Goal: Task Accomplishment & Management: Manage account settings

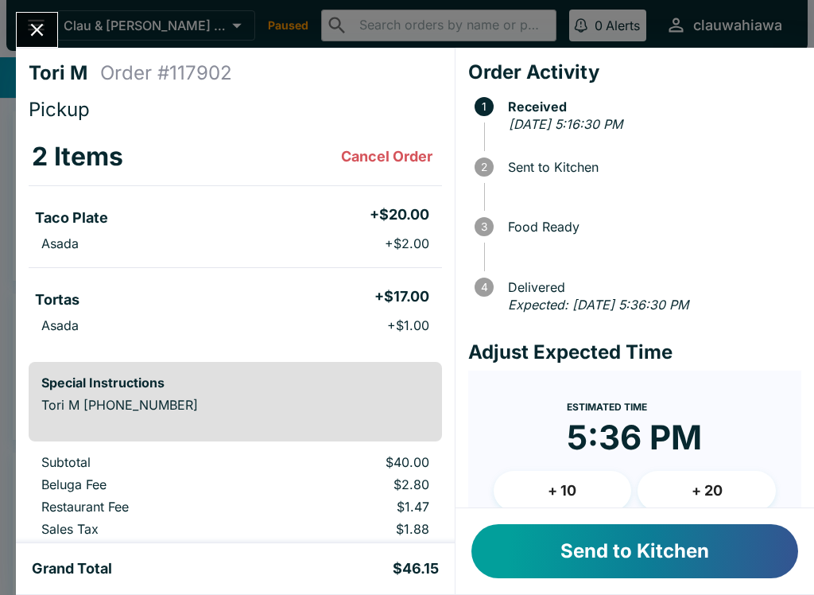
click at [36, 45] on button "Close" at bounding box center [37, 30] width 41 height 34
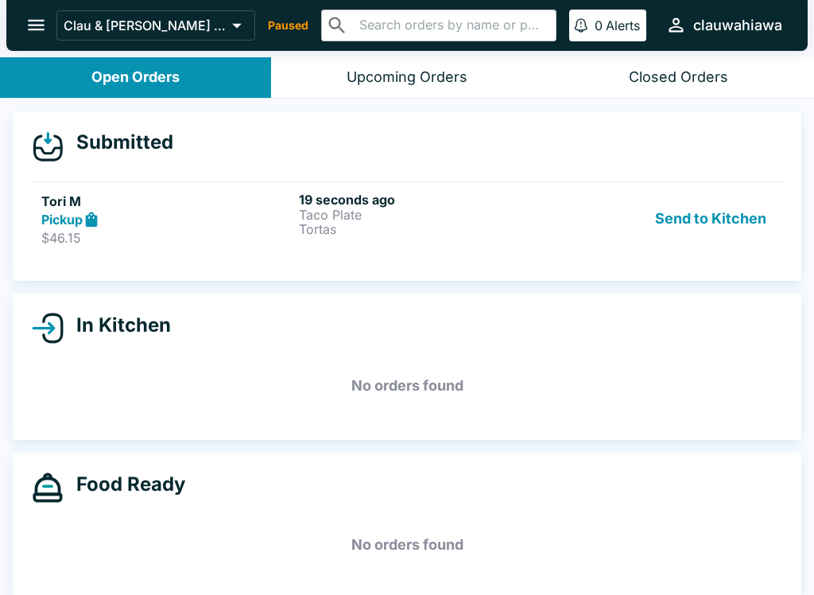
click at [299, 243] on div "19 seconds ago Taco Plate Tortas" at bounding box center [424, 219] width 251 height 55
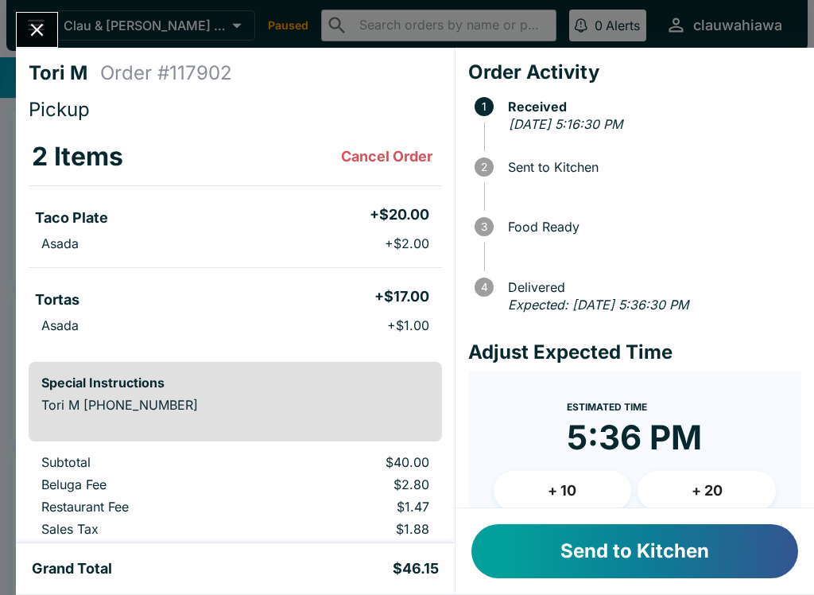
click at [565, 554] on button "Send to Kitchen" at bounding box center [635, 551] width 327 height 54
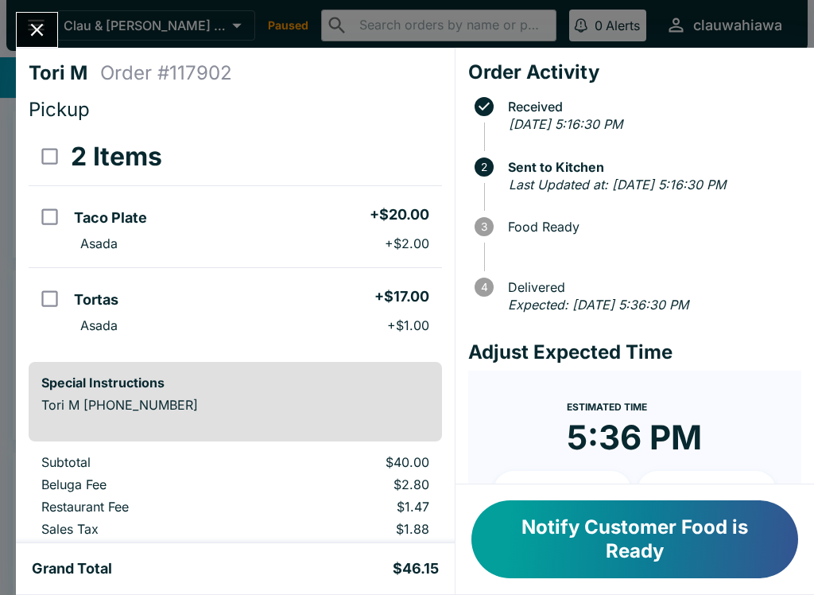
click at [36, 36] on icon "Close" at bounding box center [36, 29] width 21 height 21
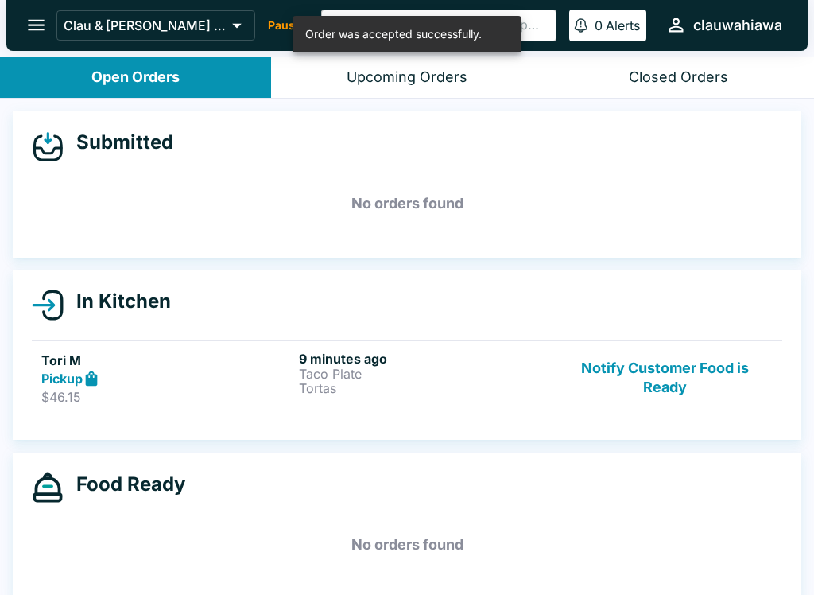
click at [31, 33] on icon "open drawer" at bounding box center [35, 24] width 21 height 21
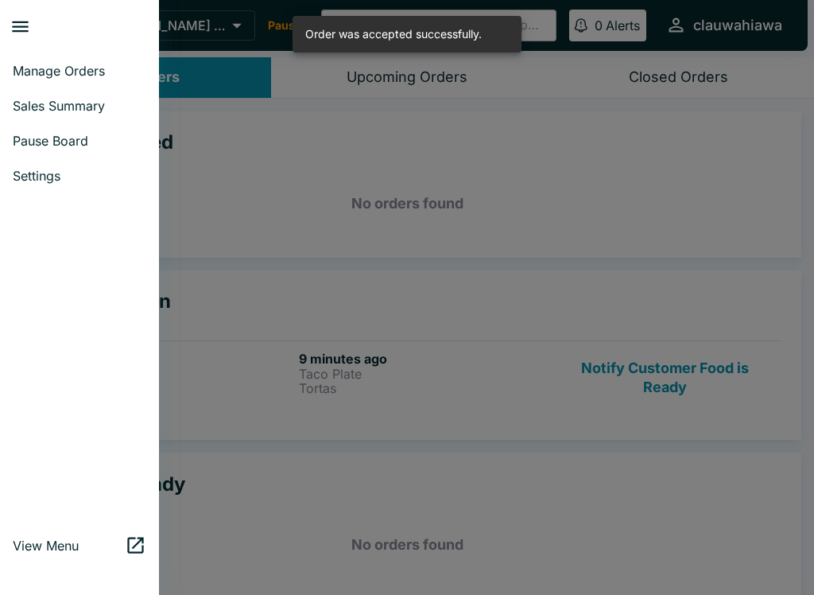
click at [40, 149] on link "Pause Board" at bounding box center [79, 140] width 159 height 35
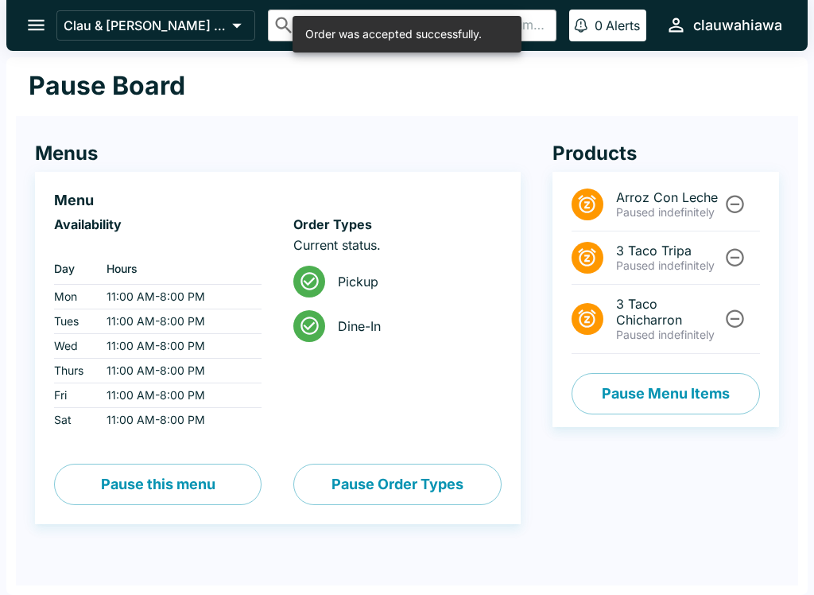
click at [352, 485] on button "Pause Order Types" at bounding box center [397, 484] width 208 height 41
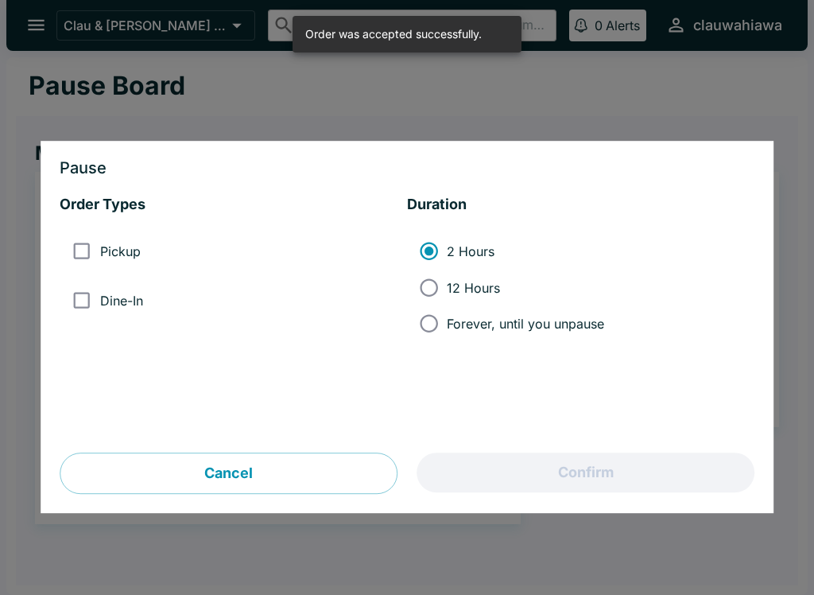
click at [99, 250] on input "Pickup" at bounding box center [82, 252] width 36 height 36
checkbox input "true"
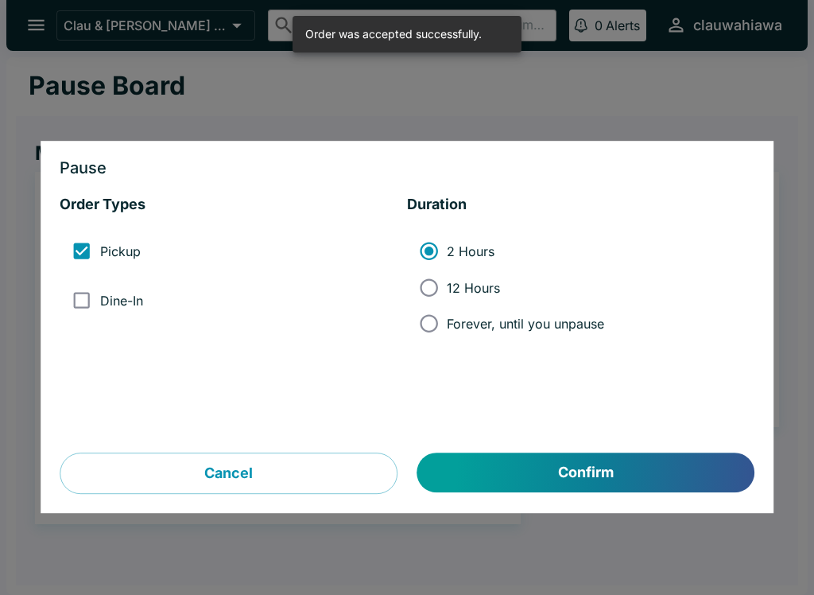
click at [87, 302] on input "Dine-In" at bounding box center [82, 300] width 36 height 36
checkbox input "true"
click at [513, 339] on label "Forever, until you unpause" at bounding box center [507, 323] width 193 height 36
click at [447, 339] on input "Forever, until you unpause" at bounding box center [429, 323] width 36 height 36
radio input "true"
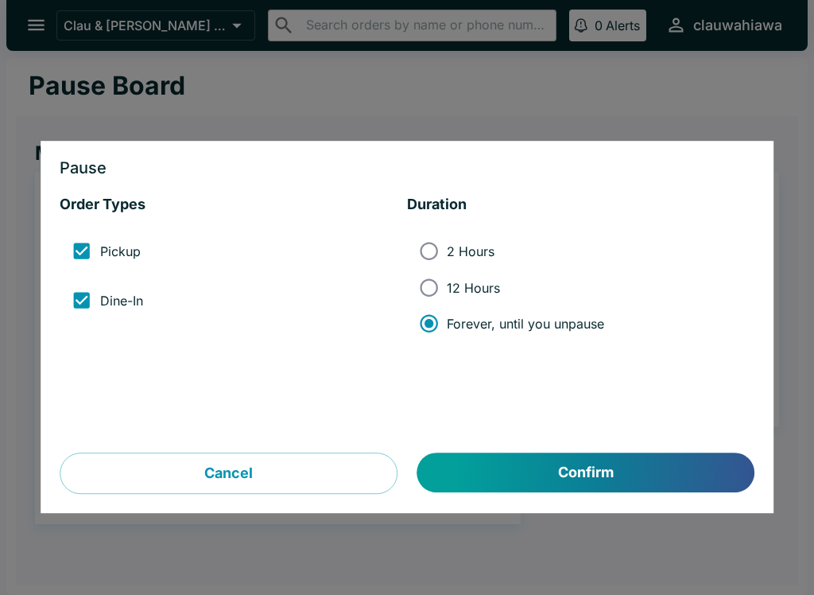
click at [576, 481] on button "Confirm" at bounding box center [586, 473] width 337 height 40
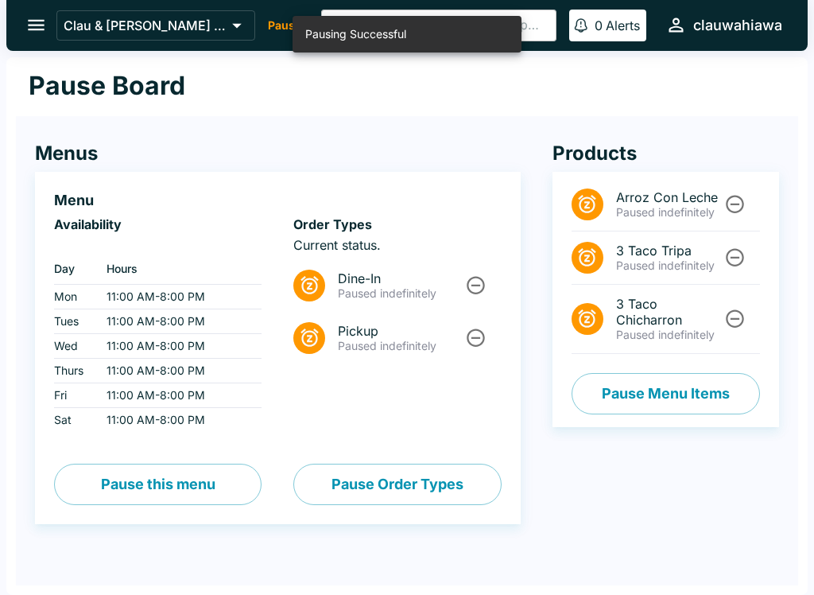
click at [36, 32] on icon "open drawer" at bounding box center [35, 24] width 21 height 21
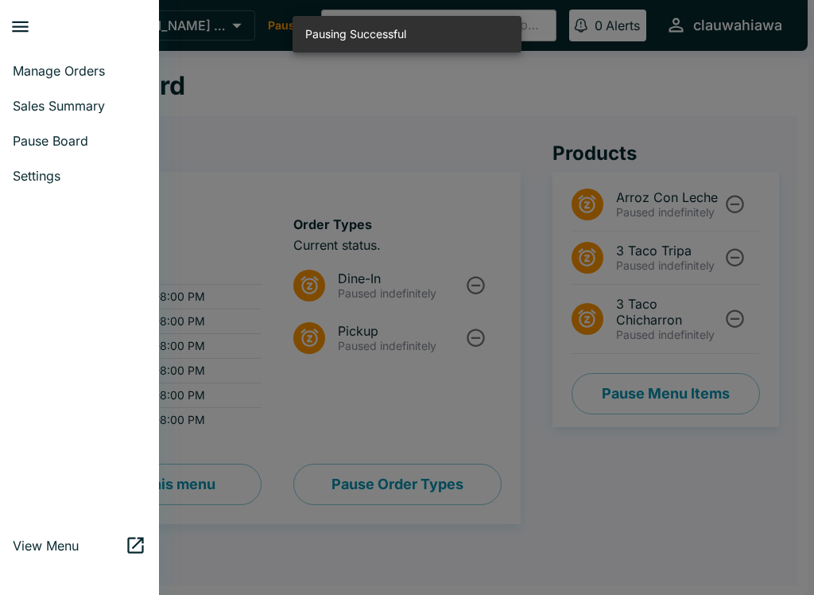
click at [39, 69] on span "Manage Orders" at bounding box center [80, 71] width 134 height 16
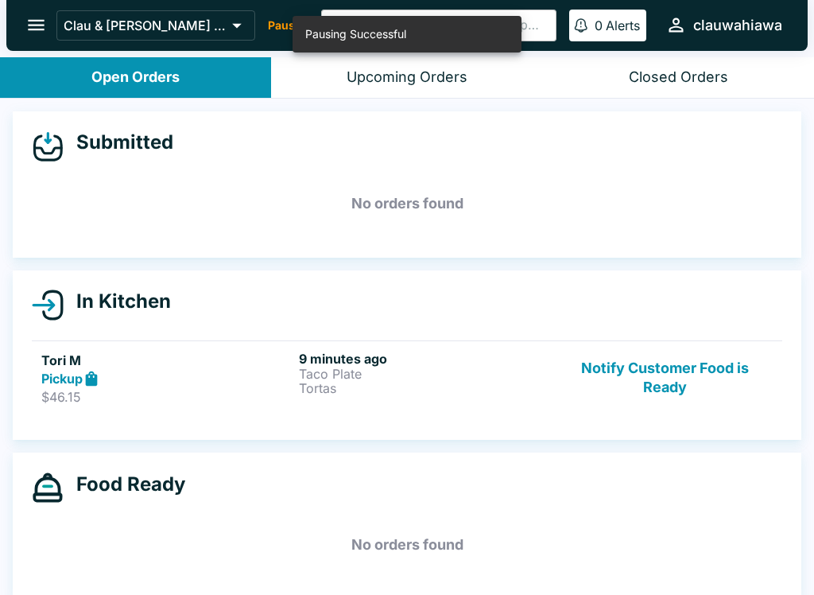
click at [328, 394] on p "Tortas" at bounding box center [424, 388] width 251 height 14
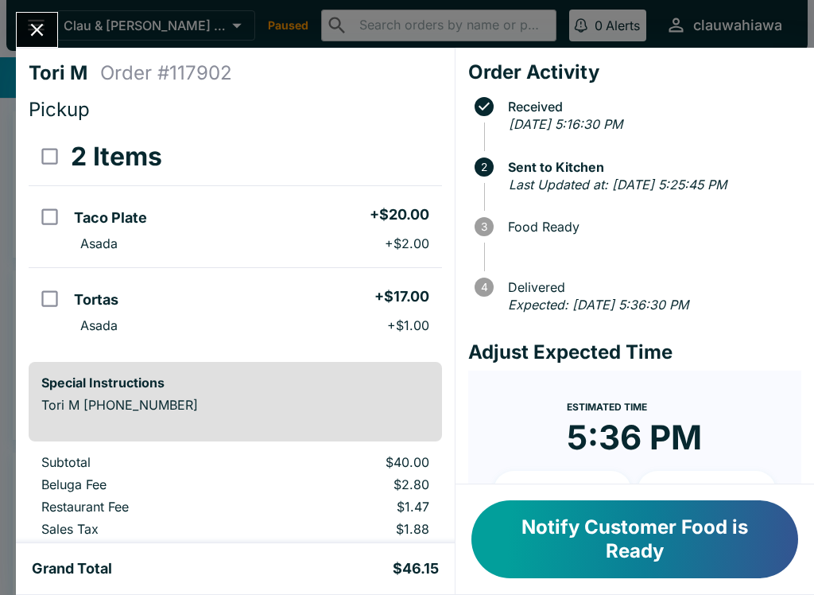
click at [725, 560] on button "Notify Customer Food is Ready" at bounding box center [635, 539] width 327 height 78
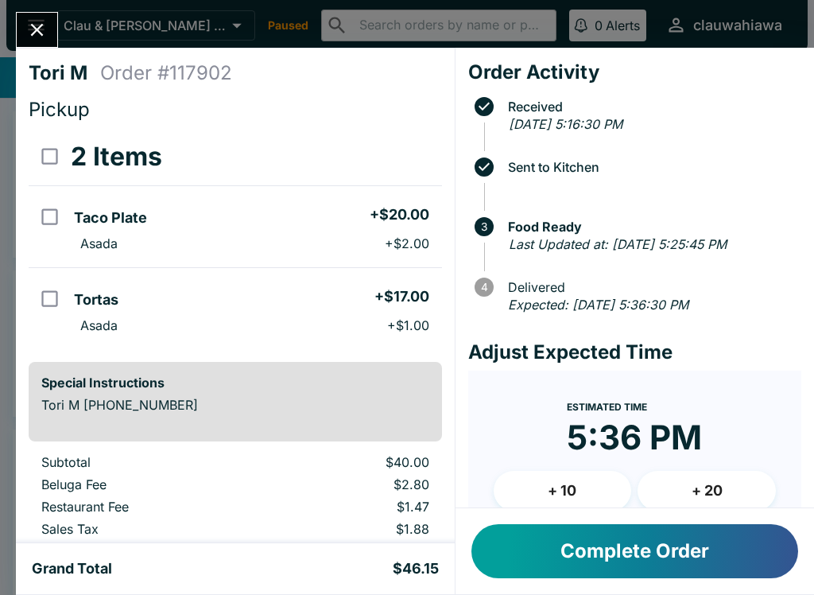
click at [682, 565] on button "Complete Order" at bounding box center [635, 551] width 327 height 54
click at [655, 551] on button "Complete Order" at bounding box center [635, 551] width 327 height 54
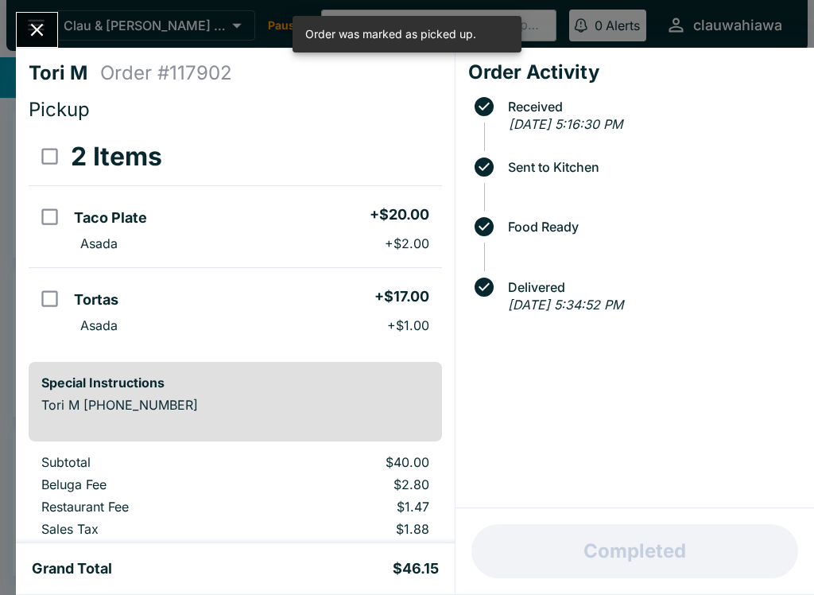
click at [63, 48] on div "Tori M Order # 117902 Pickup 2 Items Taco Plate + $20.00 Asada + $2.00 Tortas +…" at bounding box center [235, 295] width 439 height 495
click at [29, 41] on icon "Close" at bounding box center [36, 29] width 21 height 21
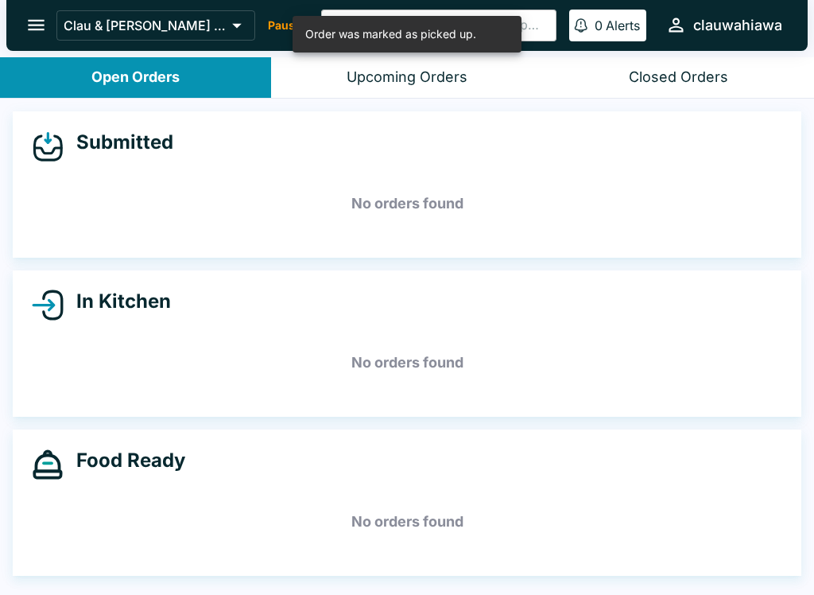
click at [88, 71] on button "Open Orders" at bounding box center [135, 77] width 271 height 41
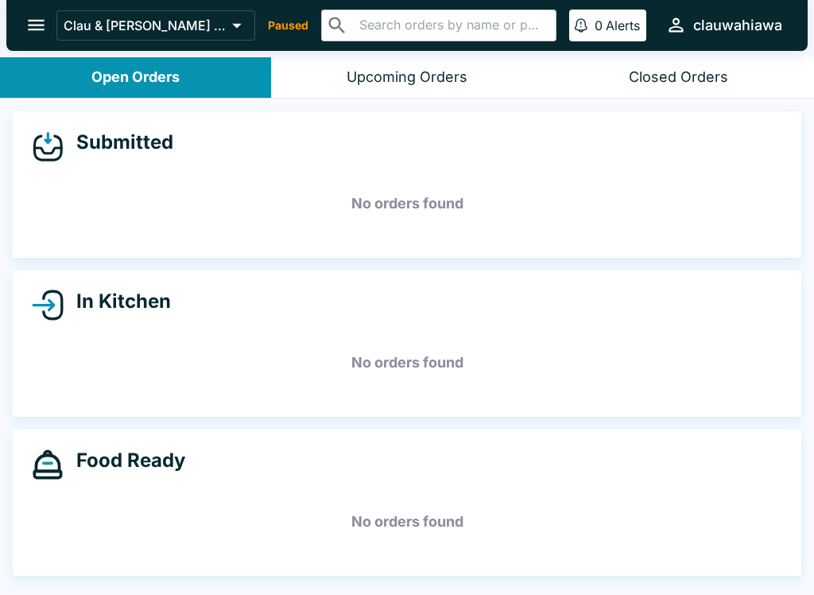
click at [591, 573] on div "Food Ready No orders found" at bounding box center [407, 502] width 789 height 146
click at [21, 21] on button "open drawer" at bounding box center [36, 25] width 41 height 41
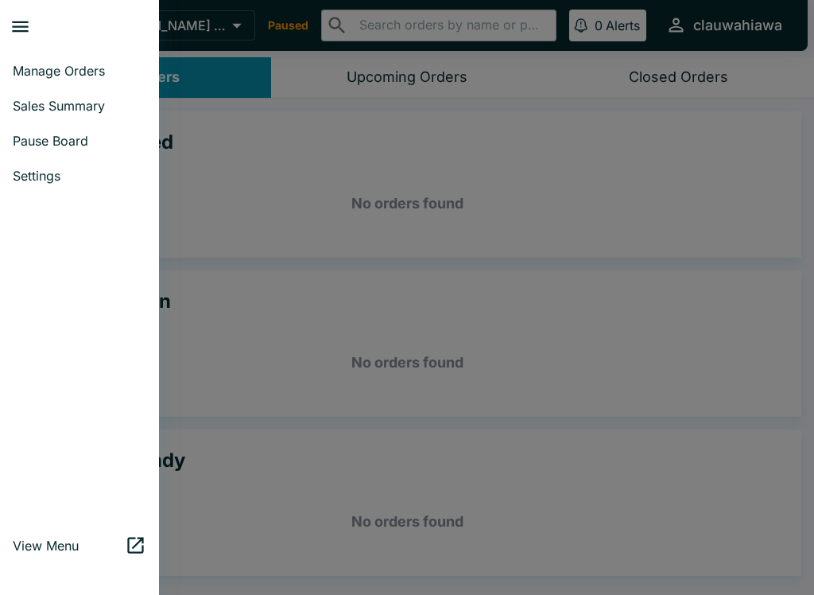
click at [60, 137] on span "Pause Board" at bounding box center [80, 141] width 134 height 16
